Goal: Information Seeking & Learning: Find specific fact

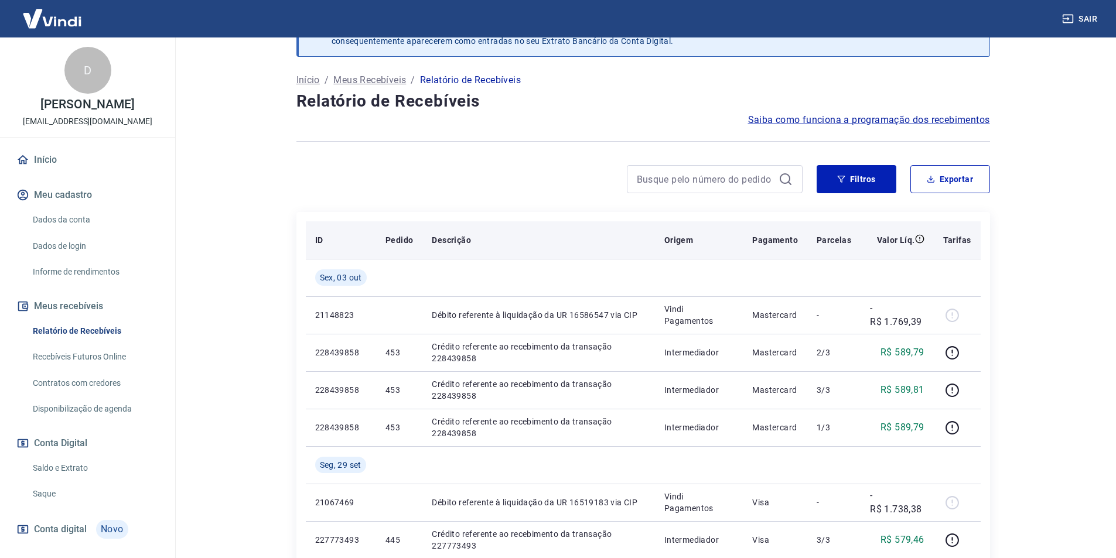
scroll to position [117, 0]
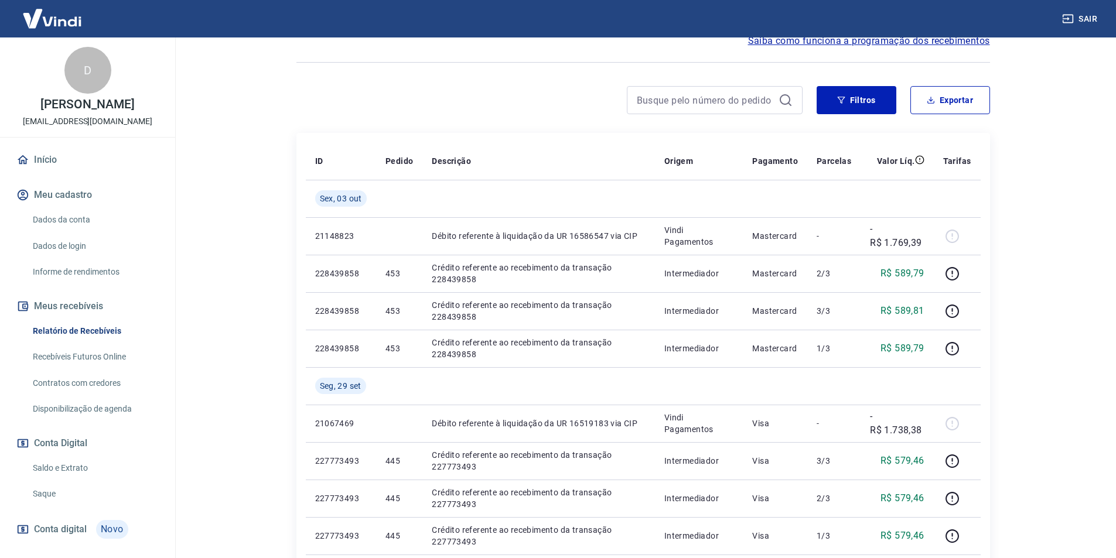
click at [493, 118] on div "Filtros Exportar" at bounding box center [642, 104] width 693 height 37
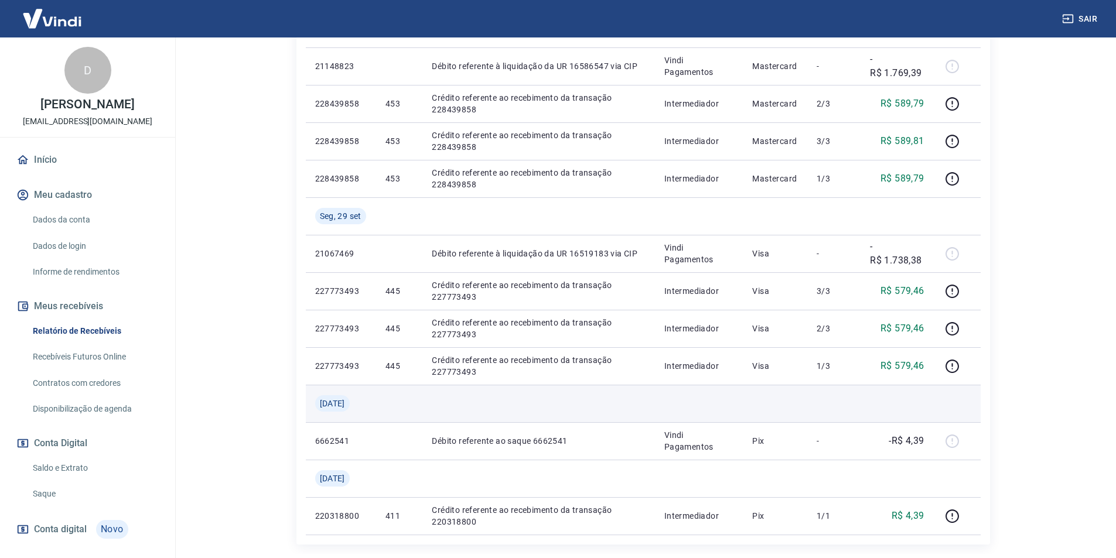
scroll to position [281, 0]
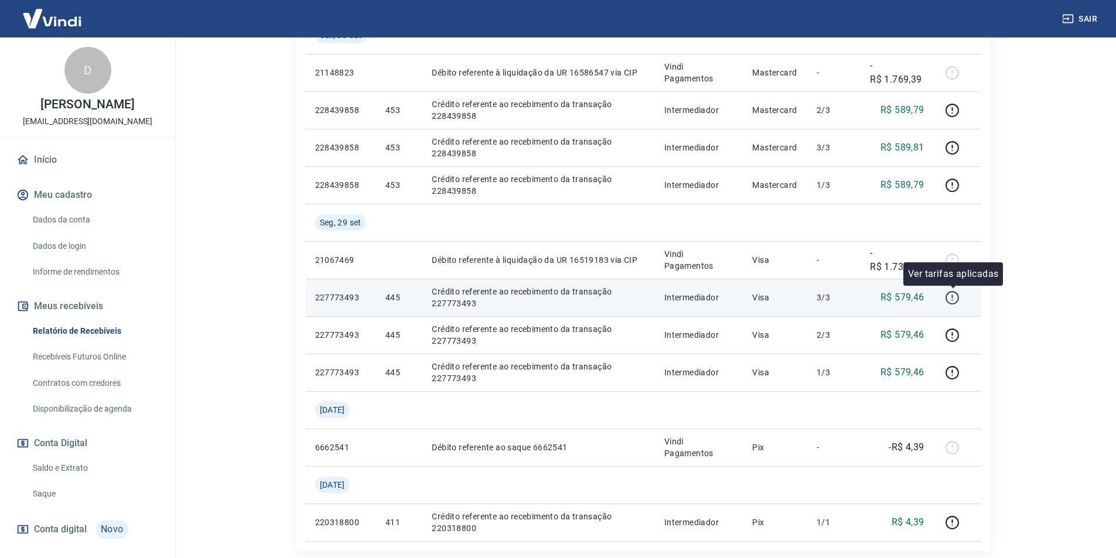
click at [951, 299] on icon "button" at bounding box center [952, 297] width 15 height 15
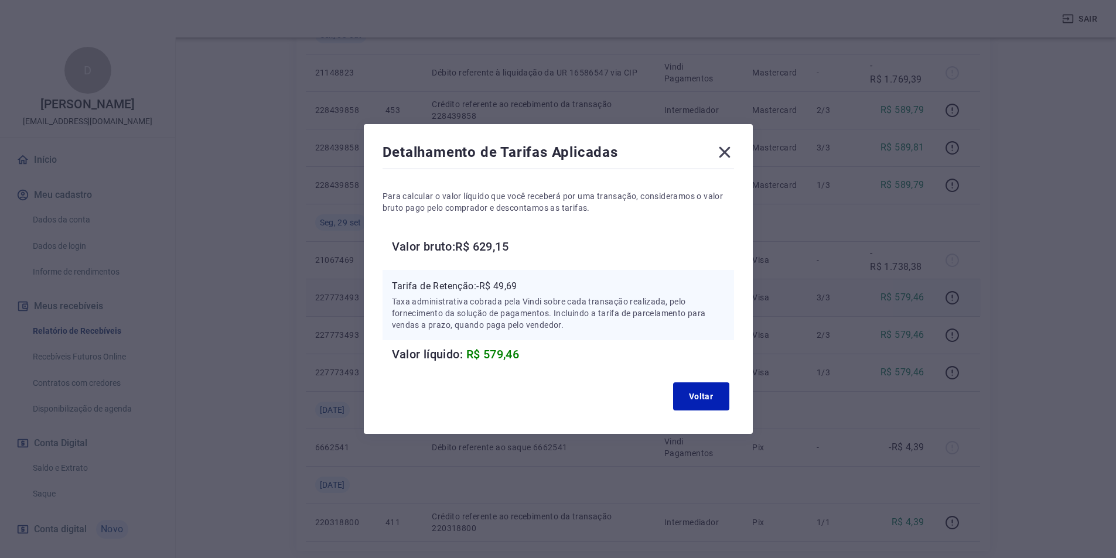
click at [499, 292] on p "Tarifa de Retenção: -R$ 49,69" at bounding box center [558, 286] width 333 height 14
click at [507, 288] on p "Tarifa de Retenção: -R$ 49,69" at bounding box center [558, 286] width 333 height 14
copy p "49,69"
click at [725, 151] on icon at bounding box center [724, 152] width 19 height 19
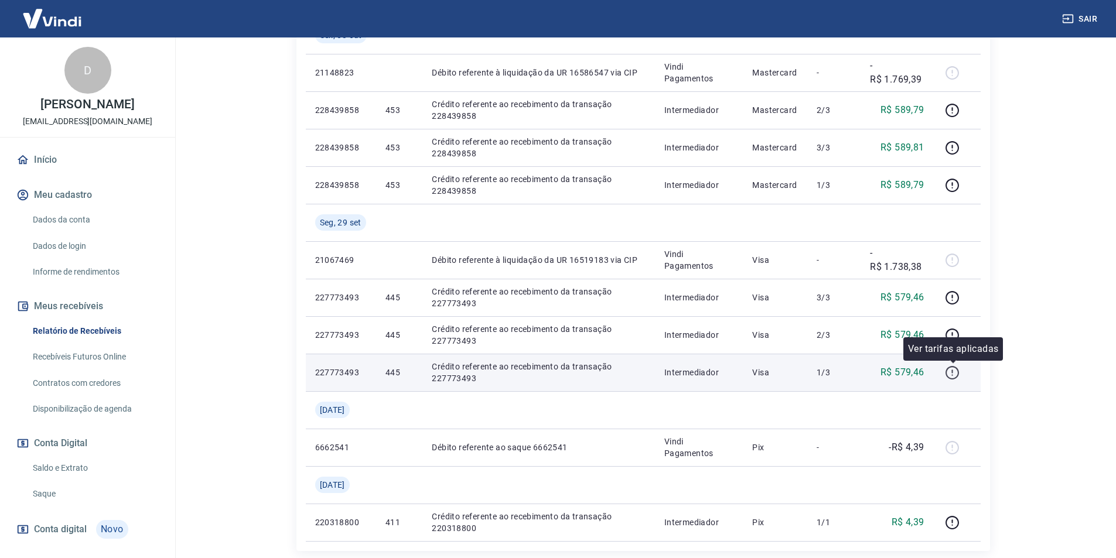
click at [961, 372] on button "button" at bounding box center [952, 372] width 19 height 19
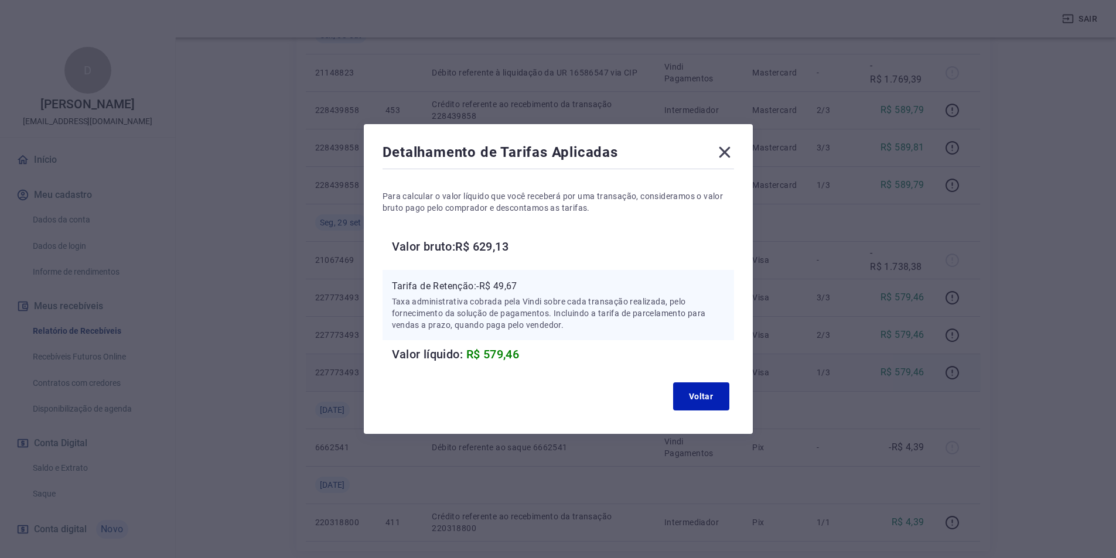
click at [507, 285] on p "Tarifa de Retenção: -R$ 49,67" at bounding box center [558, 286] width 333 height 14
copy p "49,67"
click at [728, 148] on icon at bounding box center [724, 152] width 19 height 19
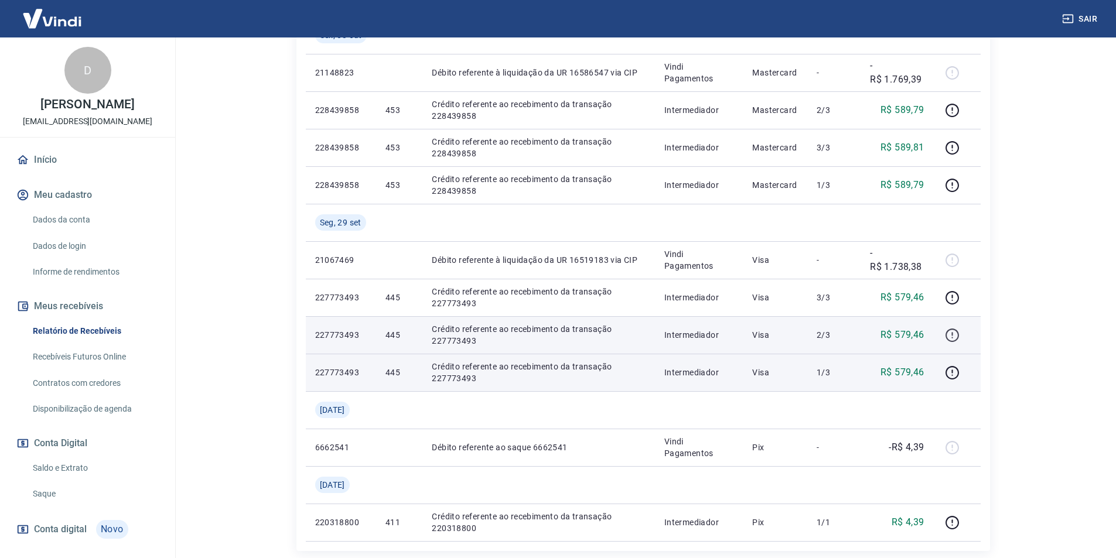
click at [959, 330] on icon "button" at bounding box center [952, 335] width 15 height 15
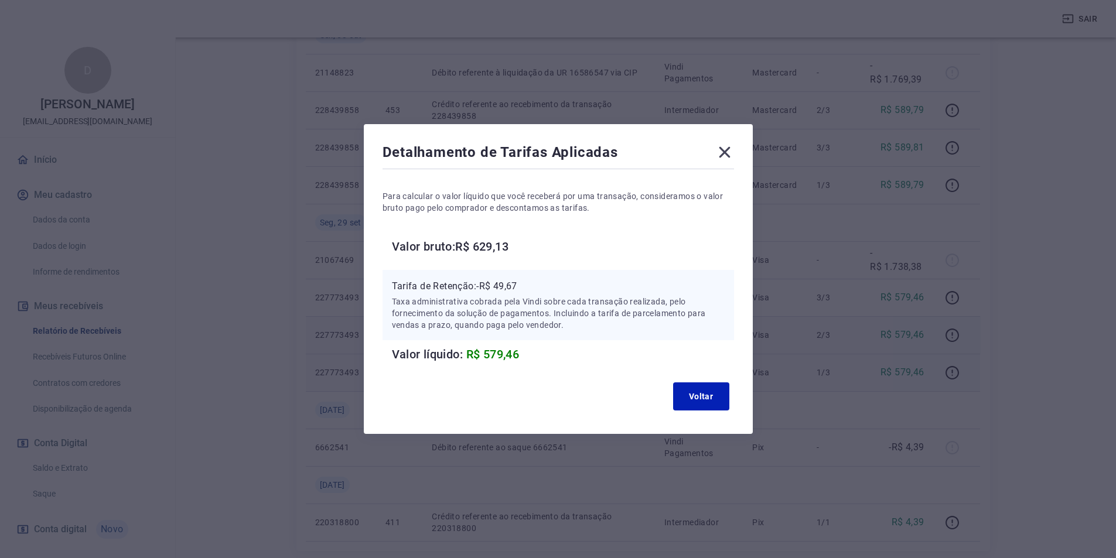
click at [888, 298] on div "Detalhamento de Tarifas Aplicadas Para calcular o valor líquido que você recebe…" at bounding box center [558, 279] width 1116 height 558
drag, startPoint x: 723, startPoint y: 153, endPoint x: 728, endPoint y: 148, distance: 7.1
click at [724, 152] on icon at bounding box center [724, 152] width 19 height 19
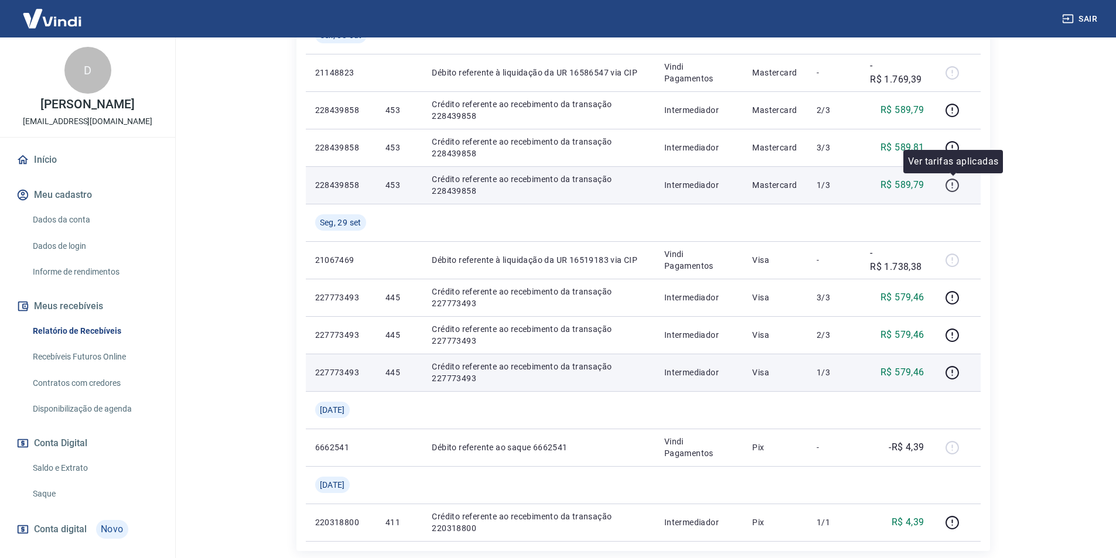
click at [946, 184] on icon "button" at bounding box center [951, 185] width 13 height 13
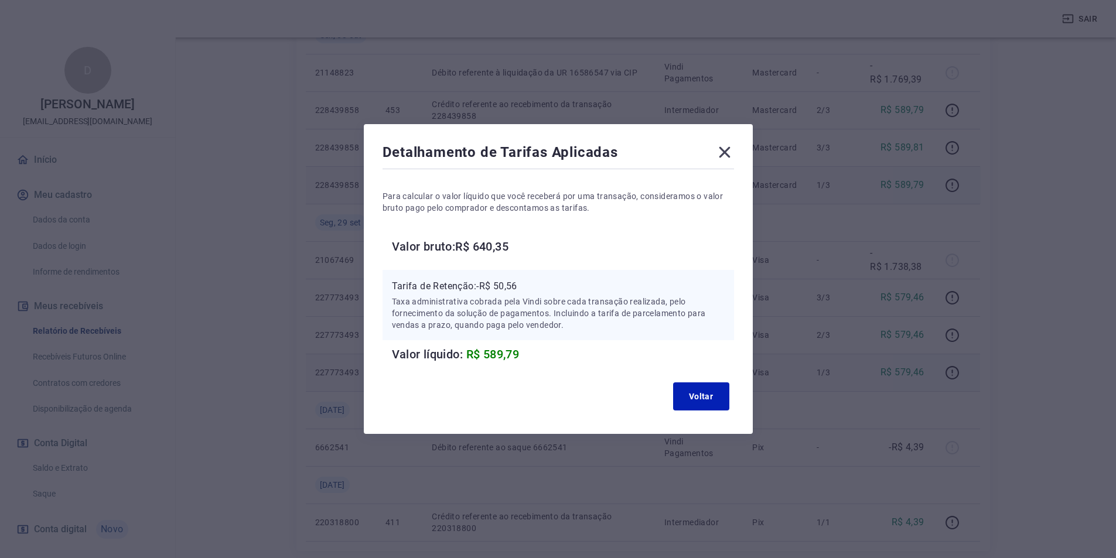
click at [501, 277] on div "Tarifa de Retenção: -R$ 50,56 Taxa administrativa cobrada pela Vindi sobre cada…" at bounding box center [557, 305] width 351 height 70
click at [502, 280] on div "Tarifa de Retenção: -R$ 50,56 Taxa administrativa cobrada pela Vindi sobre cada…" at bounding box center [557, 305] width 351 height 70
click at [505, 282] on p "Tarifa de Retenção: -R$ 50,56" at bounding box center [558, 286] width 333 height 14
copy p "50,56"
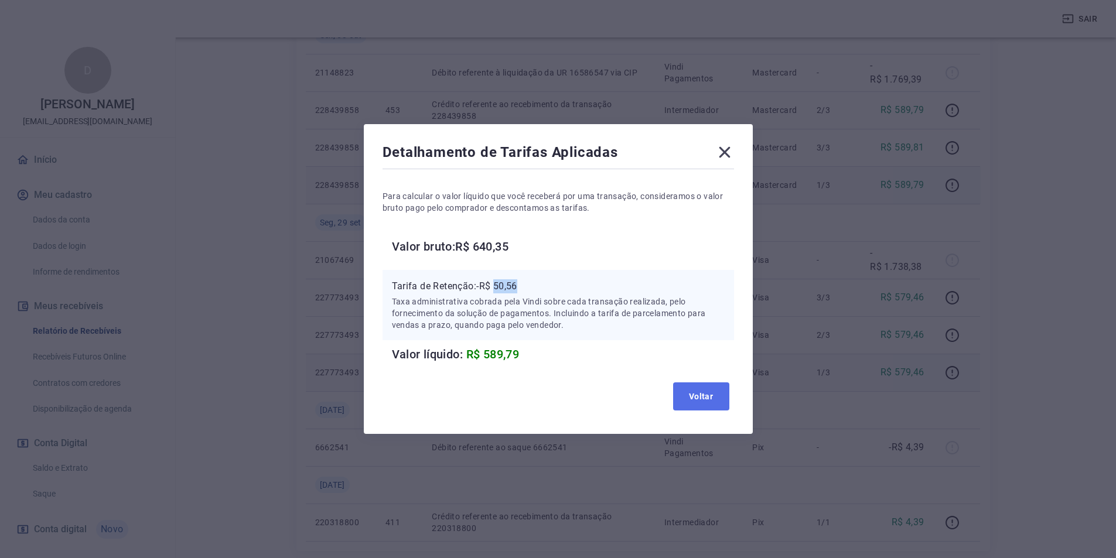
click at [698, 392] on button "Voltar" at bounding box center [701, 396] width 56 height 28
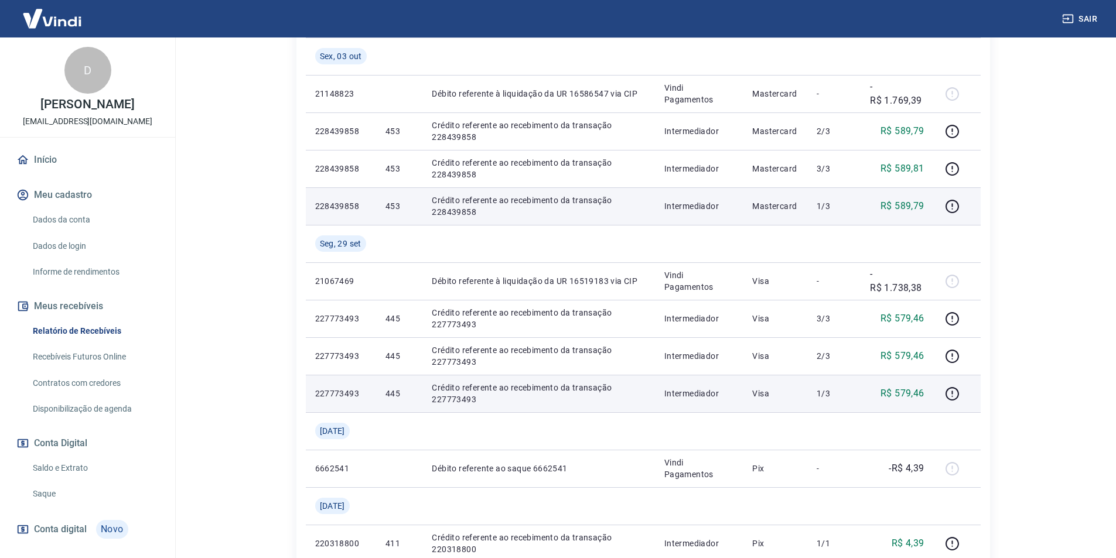
scroll to position [222, 0]
